Goal: Task Accomplishment & Management: Manage account settings

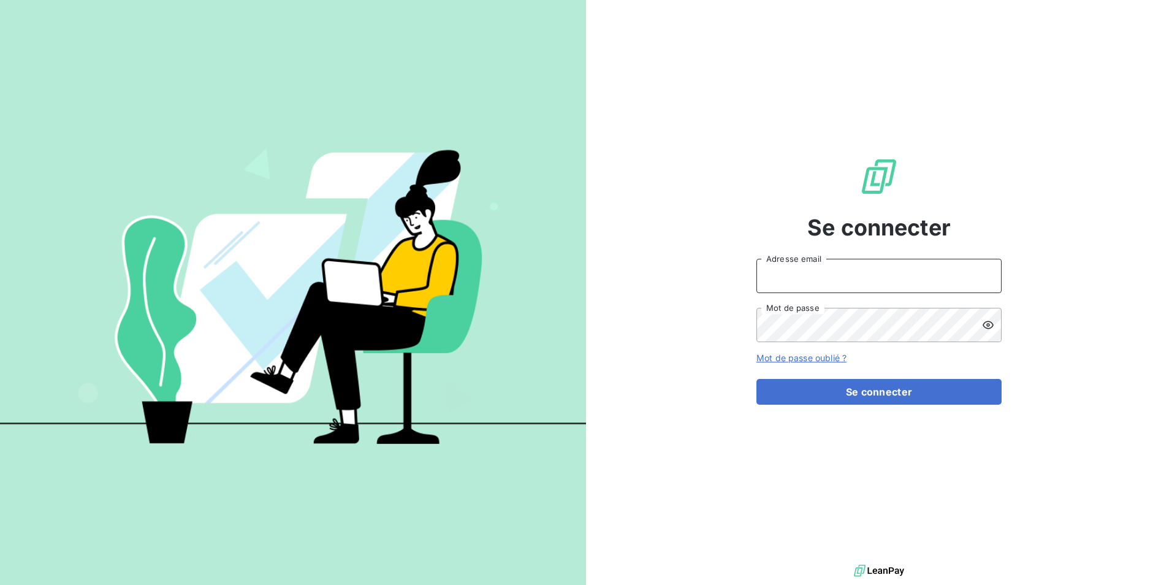
click at [971, 284] on input "Adresse email" at bounding box center [878, 276] width 245 height 34
type input "[EMAIL_ADDRESS][PERSON_NAME][DOMAIN_NAME]"
click at [756, 379] on button "Se connecter" at bounding box center [878, 392] width 245 height 26
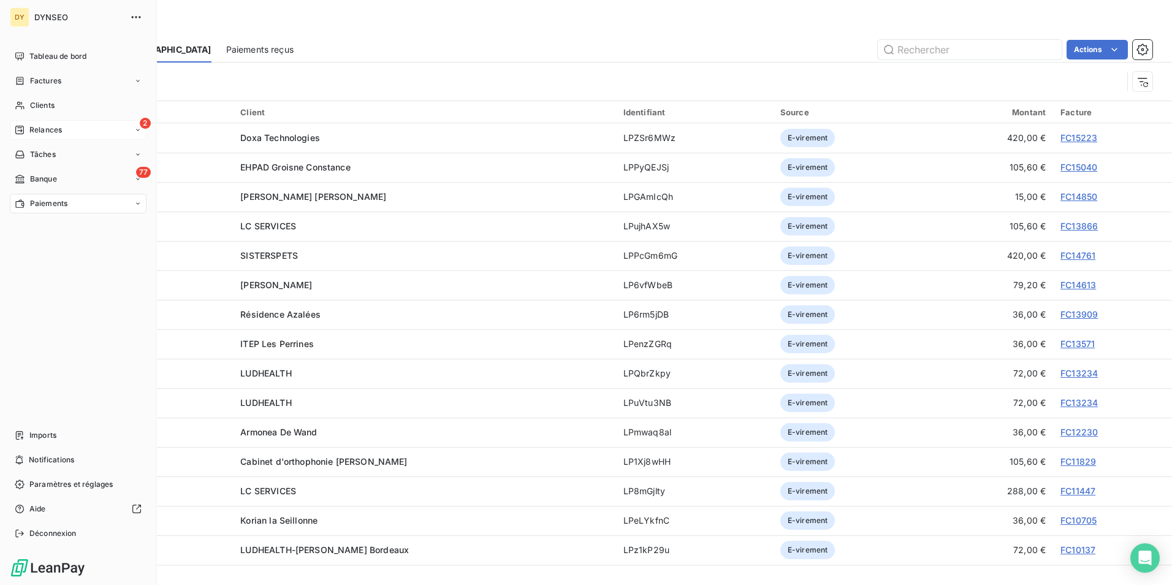
click at [26, 123] on div "2 Relances" at bounding box center [78, 130] width 137 height 20
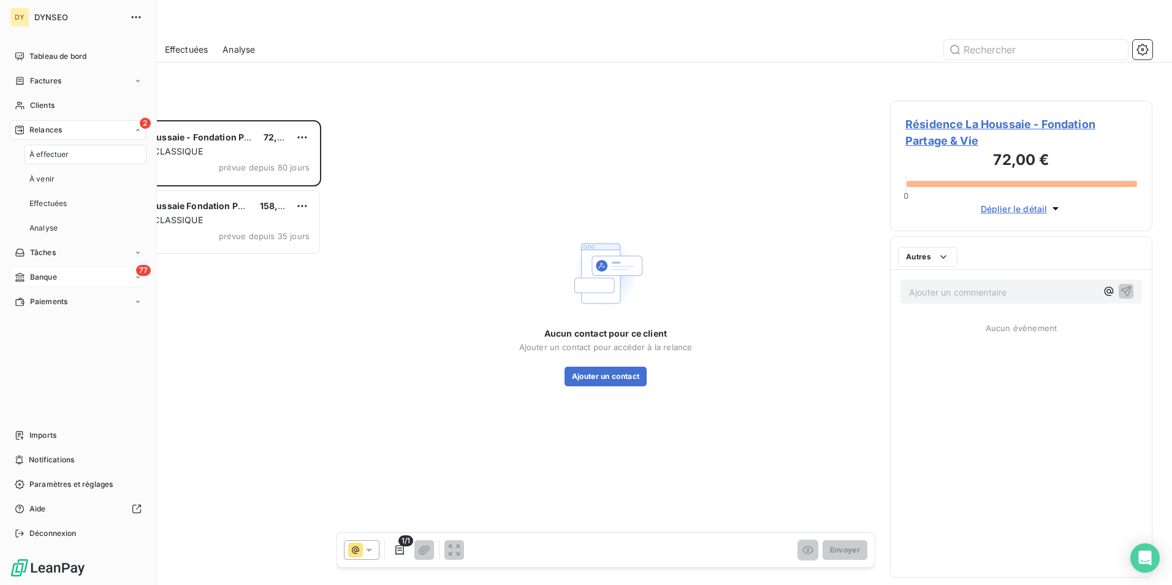
scroll to position [455, 253]
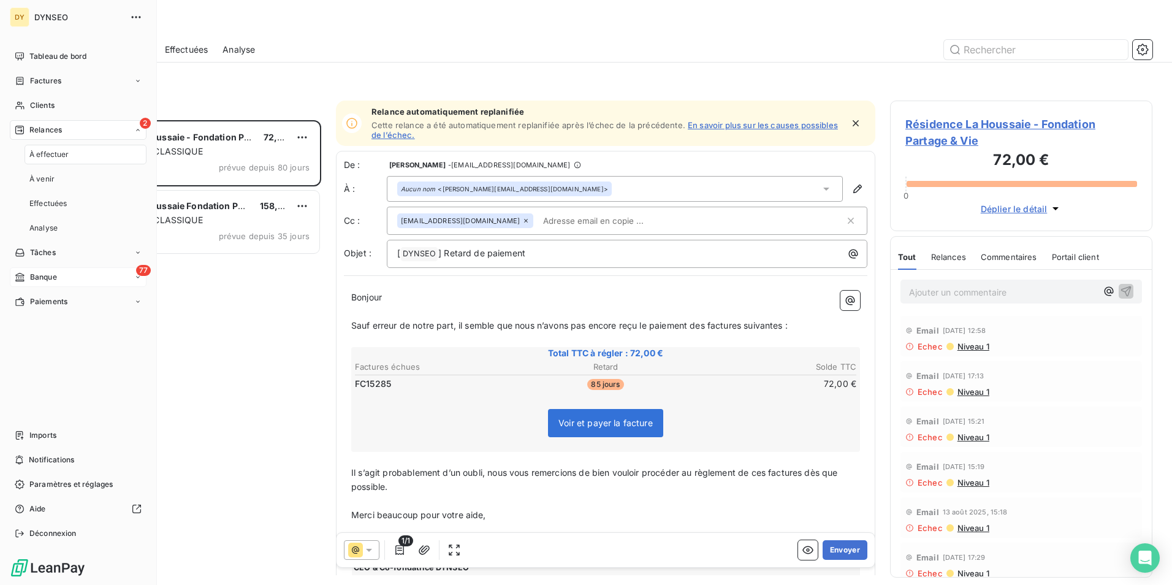
click at [63, 272] on div "77 Banque" at bounding box center [78, 277] width 137 height 20
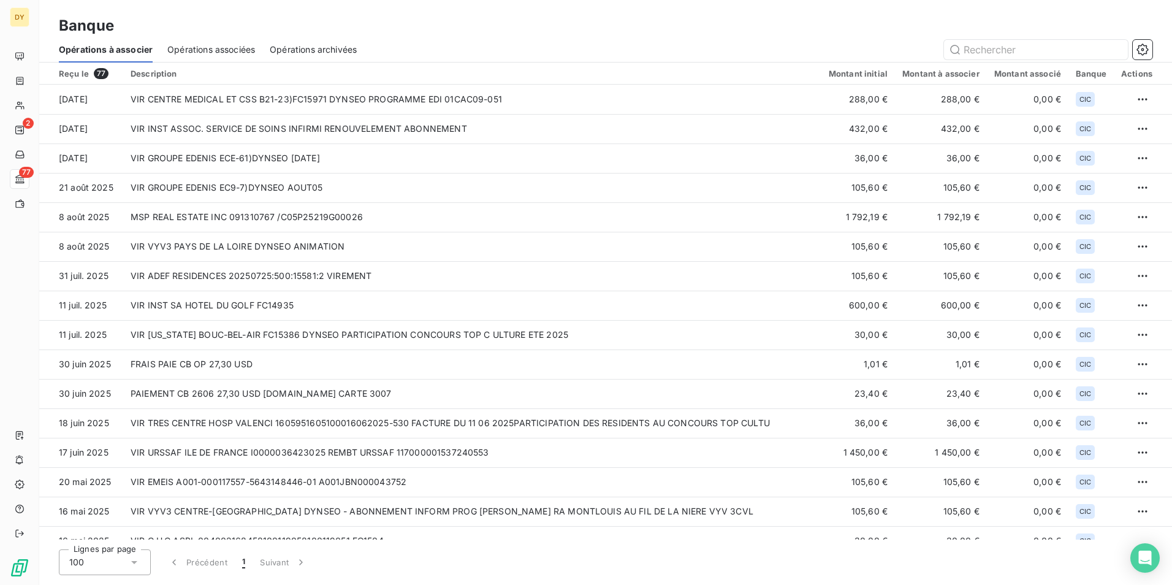
click at [243, 37] on div "Opérations associées" at bounding box center [211, 50] width 88 height 26
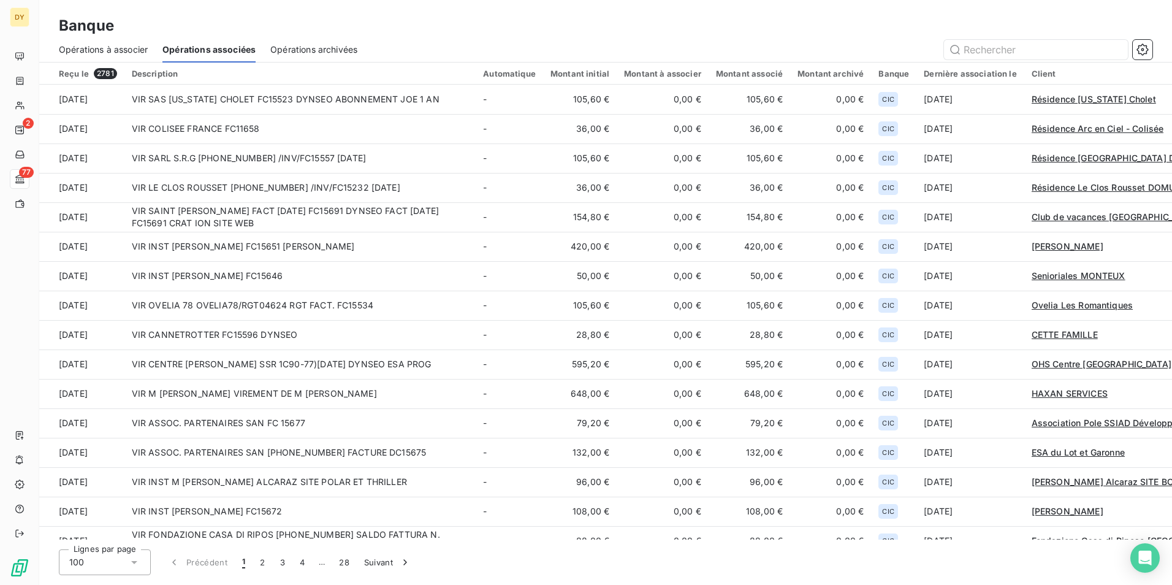
click at [105, 49] on span "Opérations à associer" at bounding box center [103, 50] width 89 height 12
